Goal: Task Accomplishment & Management: Manage account settings

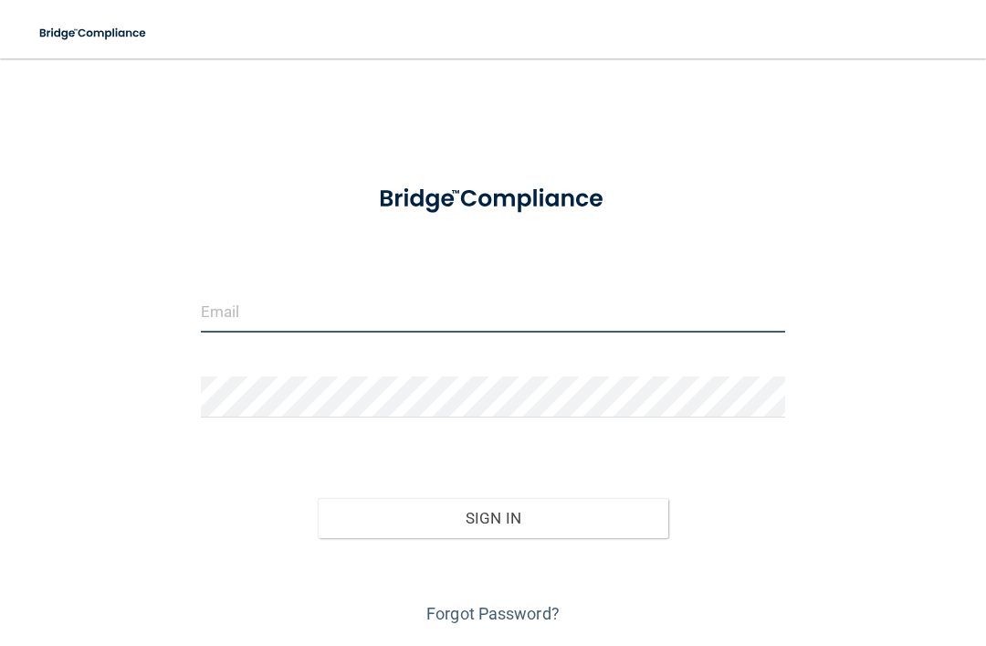
type input "[EMAIL_ADDRESS][DOMAIN_NAME]"
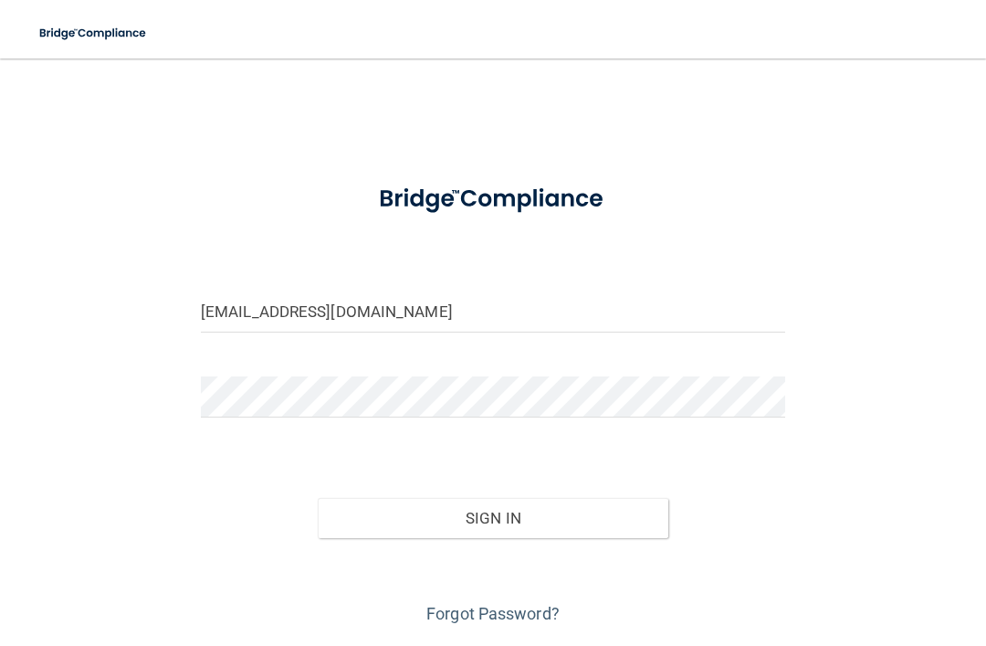
click at [493, 516] on button "Sign In" at bounding box center [493, 518] width 351 height 40
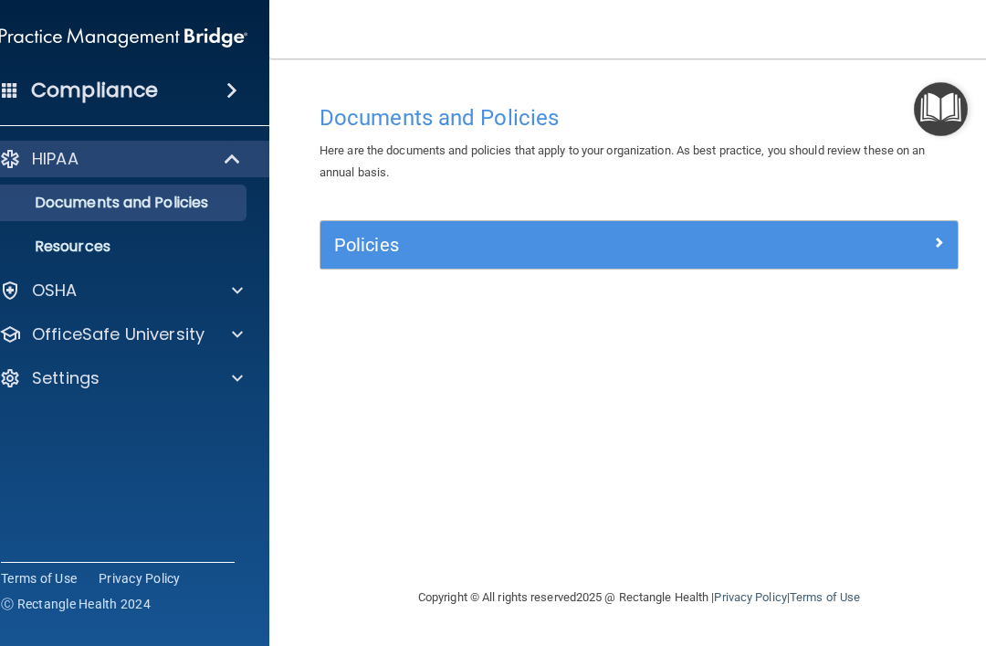
click at [226, 331] on div at bounding box center [235, 334] width 46 height 22
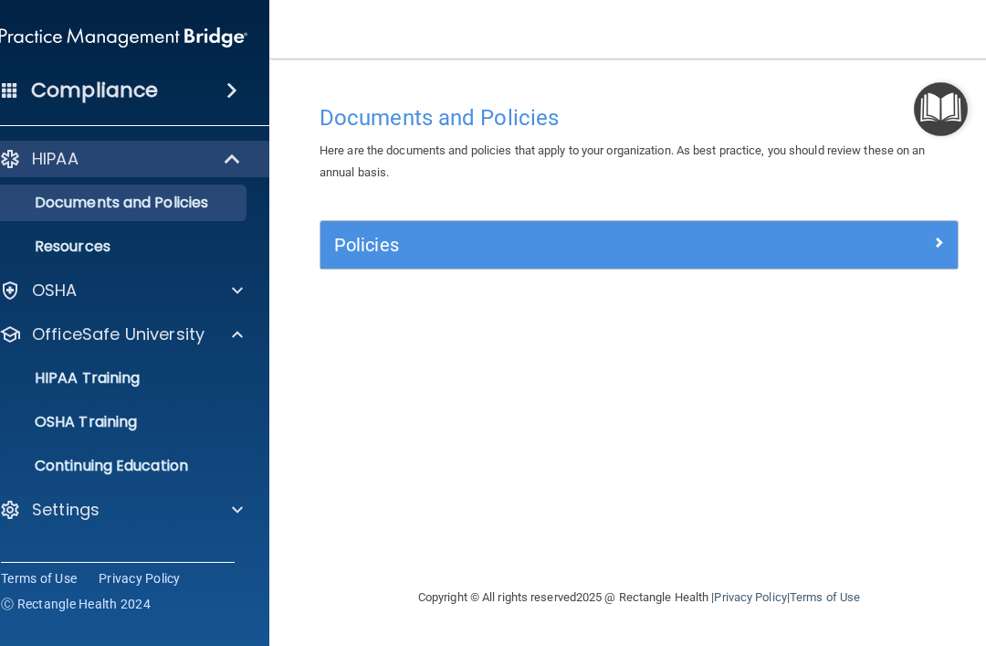
click at [111, 458] on p "Continuing Education" at bounding box center [113, 466] width 249 height 18
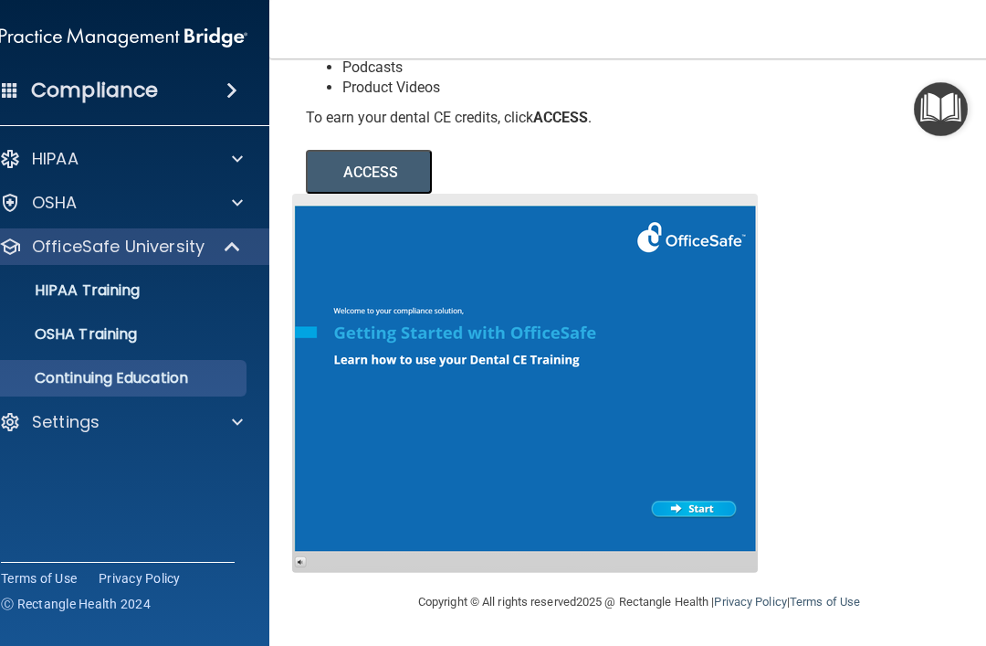
scroll to position [282, 0]
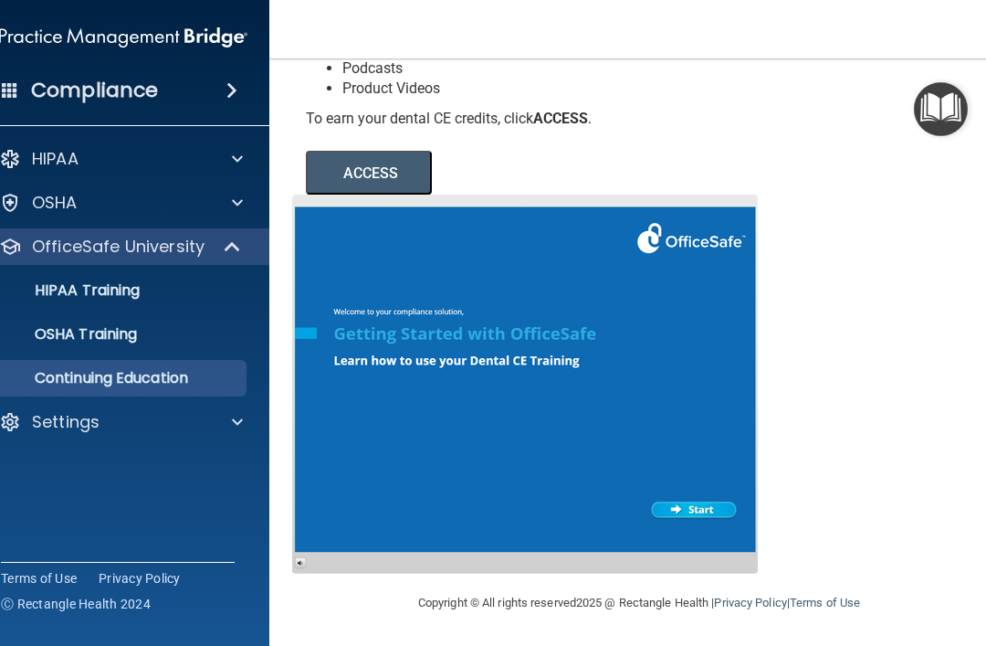
click at [231, 154] on div at bounding box center [235, 159] width 46 height 22
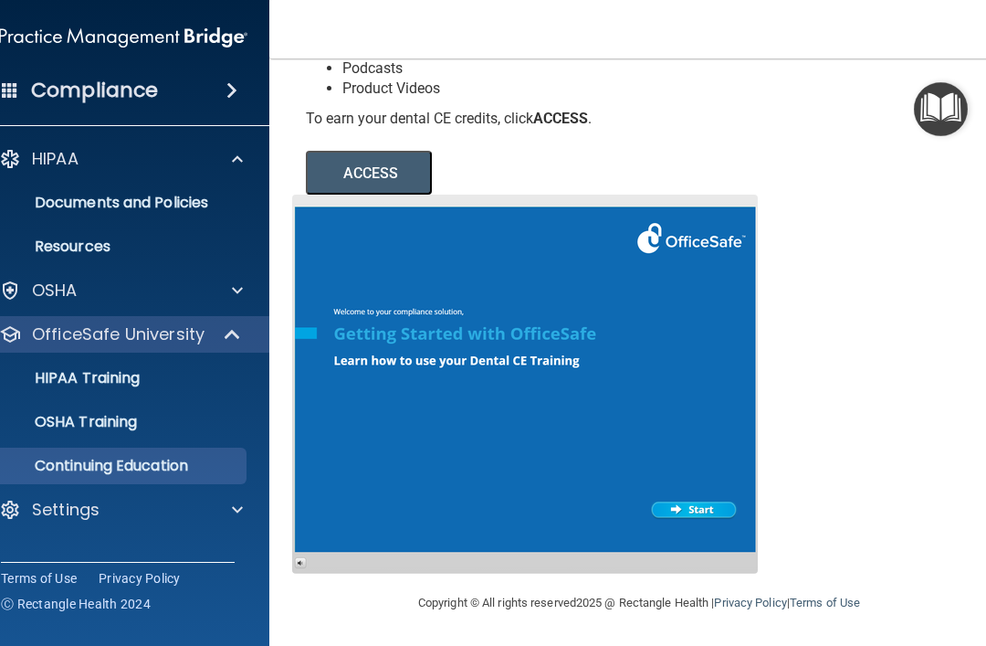
click at [60, 199] on p "Documents and Policies" at bounding box center [113, 203] width 249 height 18
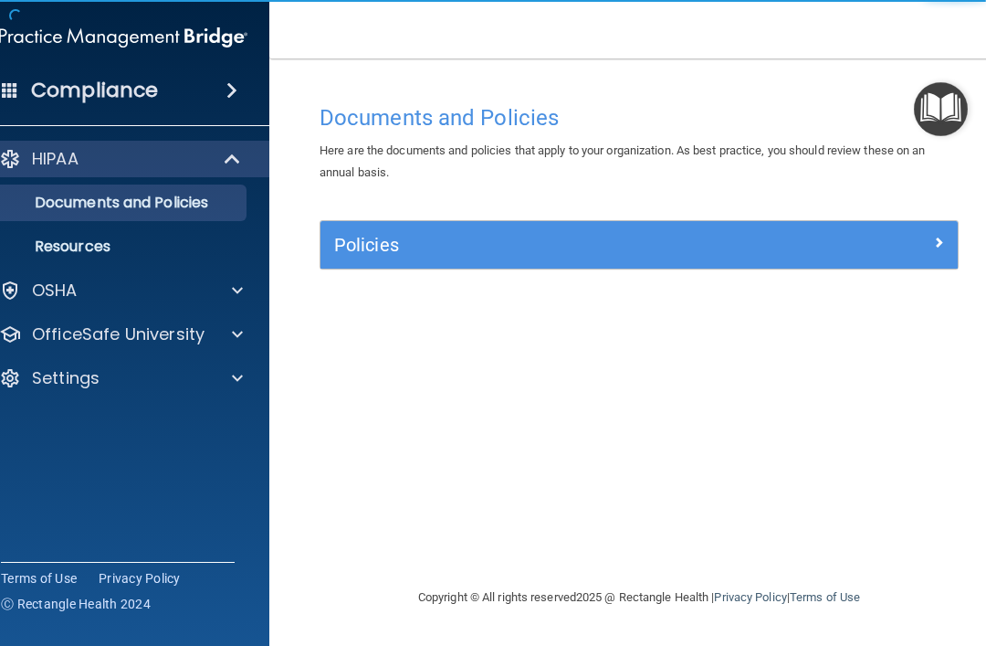
click at [68, 248] on p "Resources" at bounding box center [113, 246] width 249 height 18
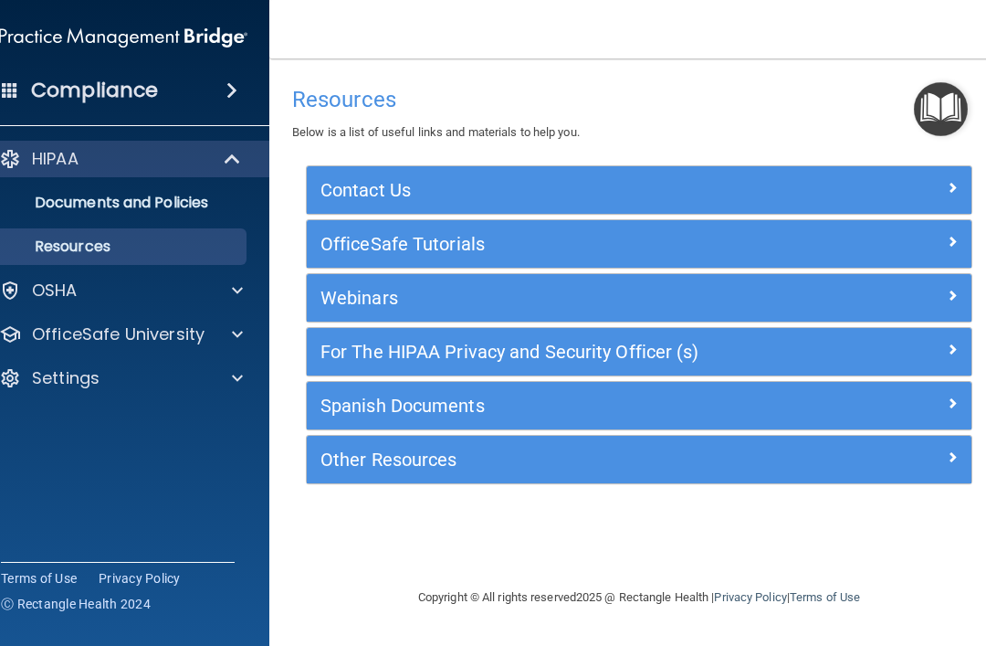
click at [127, 102] on h4 "Compliance" at bounding box center [94, 91] width 127 height 26
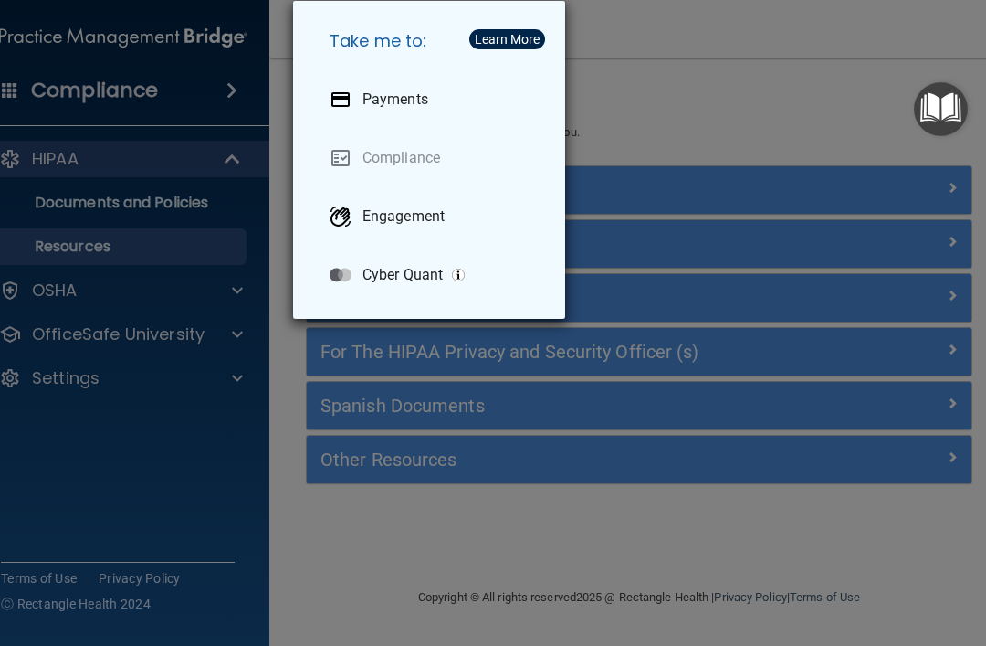
click at [128, 492] on div "Take me to: Payments Compliance Engagement Cyber Quant" at bounding box center [493, 323] width 986 height 646
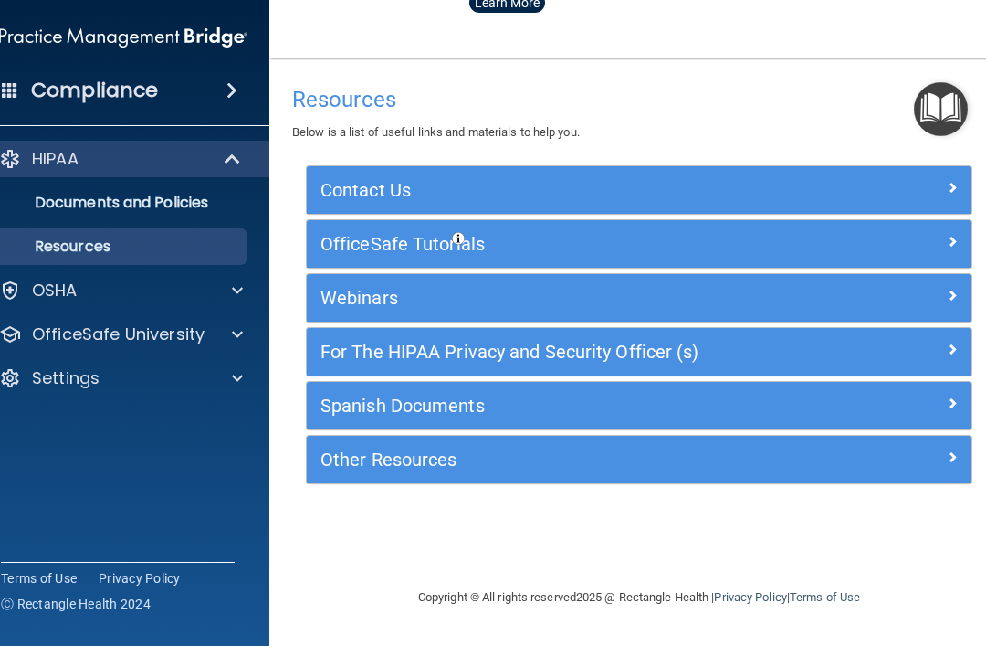
click at [244, 363] on div "Settings" at bounding box center [123, 378] width 293 height 37
click at [237, 377] on span at bounding box center [237, 378] width 11 height 22
click at [75, 416] on p "My Account" at bounding box center [113, 422] width 249 height 18
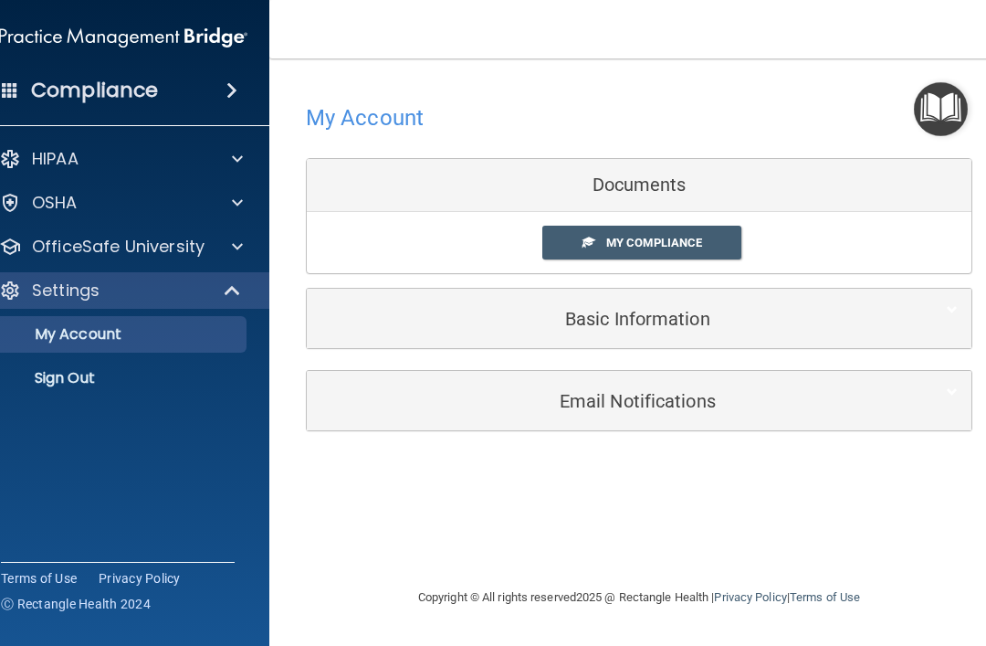
click at [576, 175] on div "Documents" at bounding box center [639, 185] width 665 height 53
click at [615, 232] on link "My Compliance" at bounding box center [642, 243] width 200 height 34
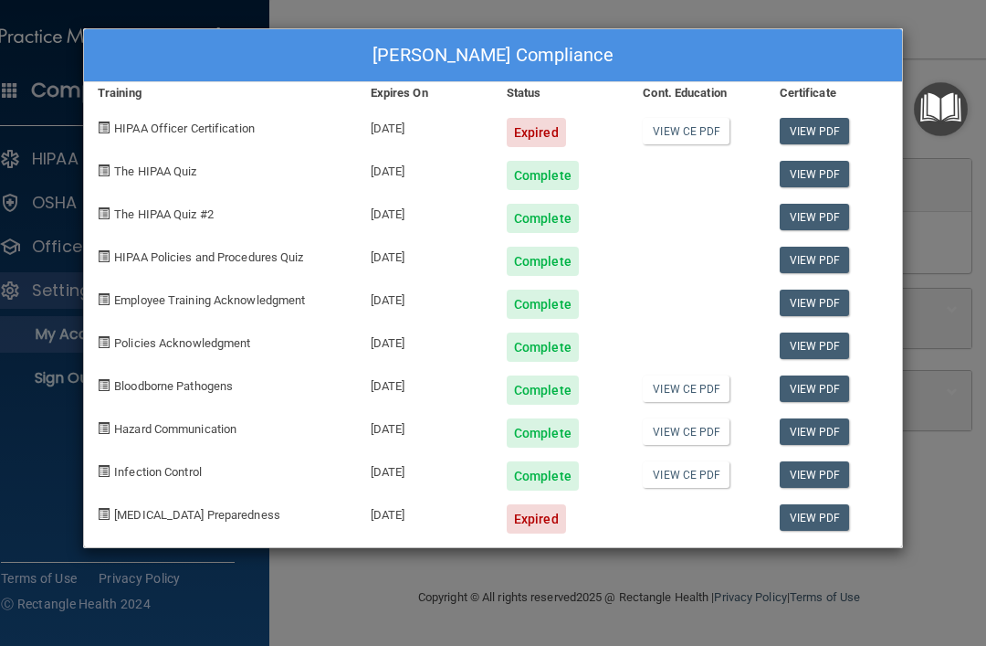
click at [690, 477] on link "View CE PDF" at bounding box center [686, 474] width 87 height 26
click at [664, 432] on link "View CE PDF" at bounding box center [686, 431] width 87 height 26
click at [670, 390] on link "View CE PDF" at bounding box center [686, 388] width 87 height 26
